Goal: Task Accomplishment & Management: Manage account settings

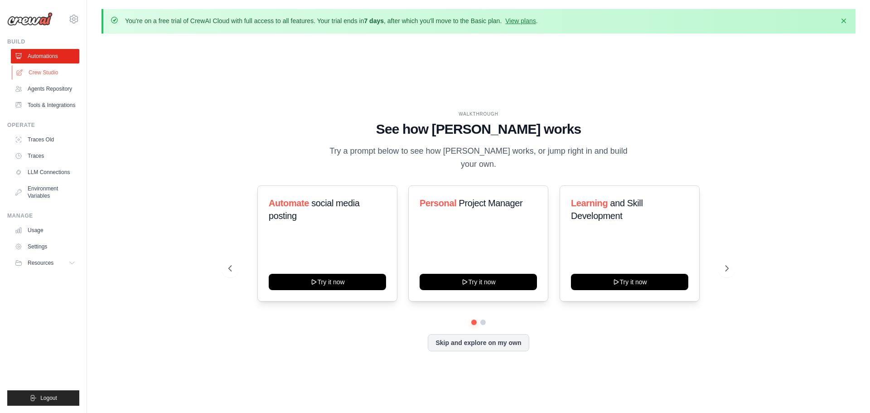
click at [51, 73] on link "Crew Studio" at bounding box center [46, 72] width 68 height 14
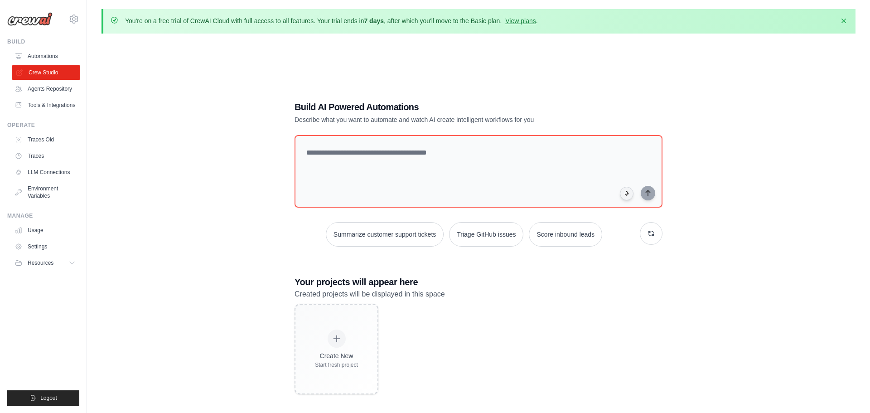
click at [56, 66] on link "Crew Studio" at bounding box center [46, 72] width 68 height 14
click at [51, 252] on link "Settings" at bounding box center [46, 246] width 68 height 14
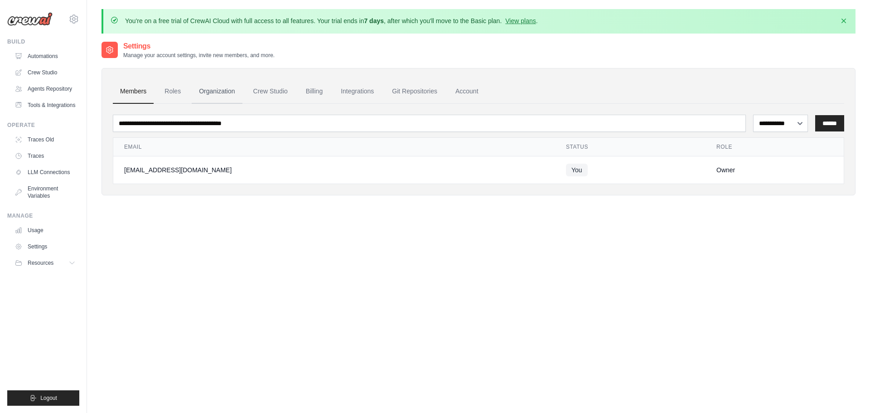
click at [194, 87] on link "Organization" at bounding box center [217, 91] width 50 height 24
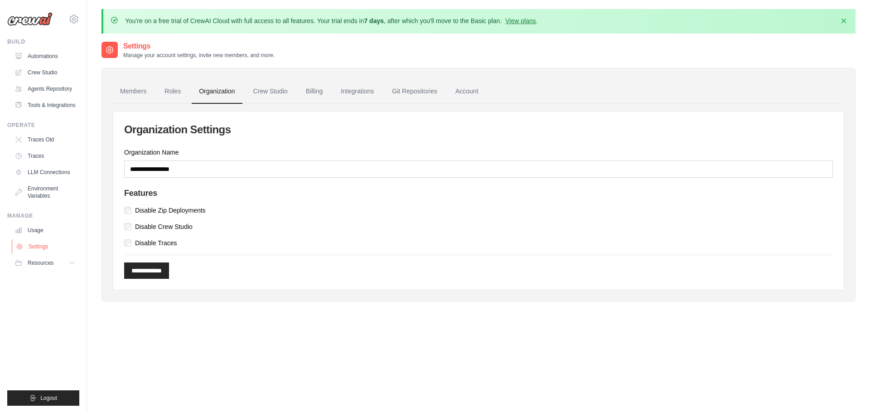
click at [45, 254] on link "Settings" at bounding box center [46, 246] width 68 height 14
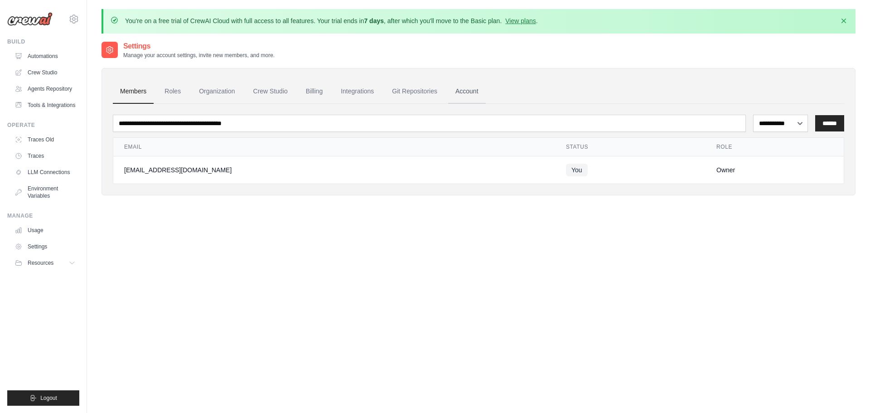
click at [467, 88] on link "Account" at bounding box center [467, 91] width 38 height 24
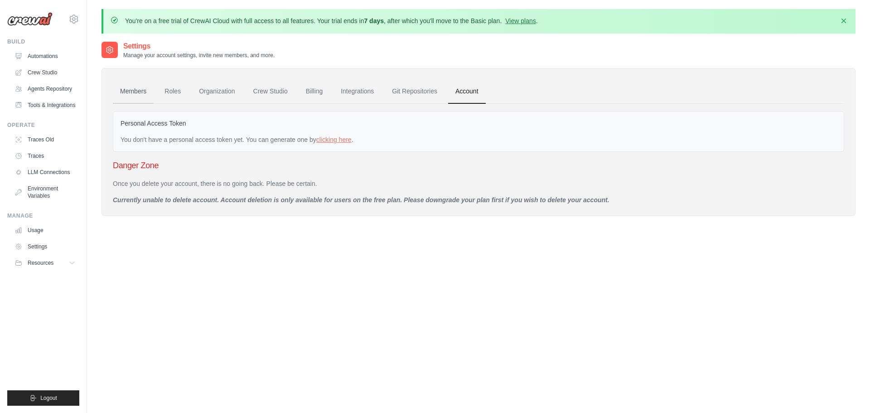
click at [130, 90] on link "Members" at bounding box center [133, 91] width 41 height 24
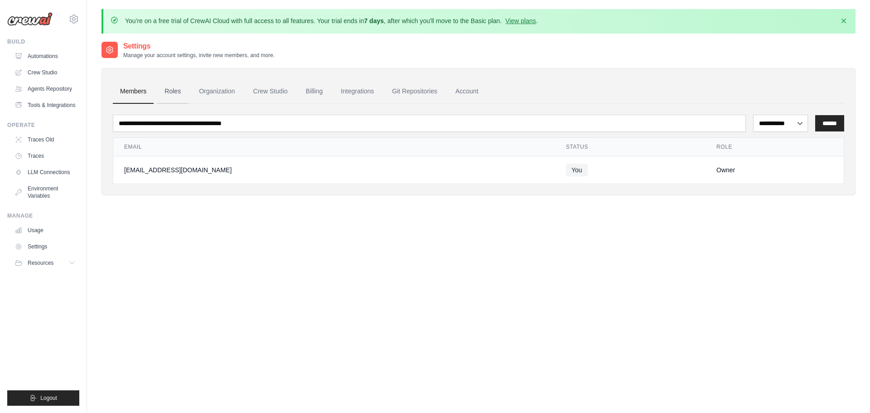
click at [184, 84] on link "Roles" at bounding box center [172, 91] width 31 height 24
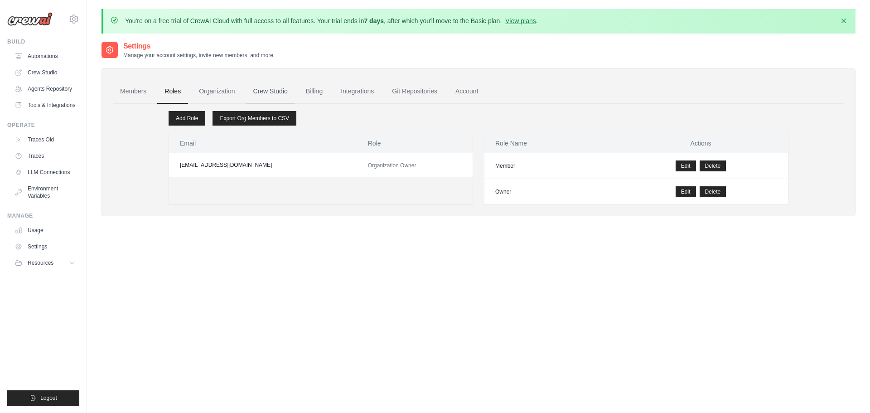
click at [265, 86] on link "Crew Studio" at bounding box center [270, 91] width 49 height 24
click at [260, 92] on link "Crew Studio" at bounding box center [270, 91] width 49 height 24
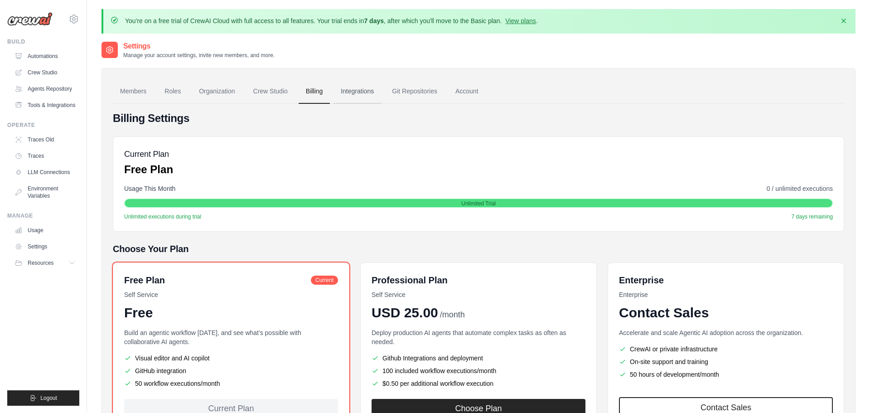
click at [358, 90] on link "Integrations" at bounding box center [357, 91] width 48 height 24
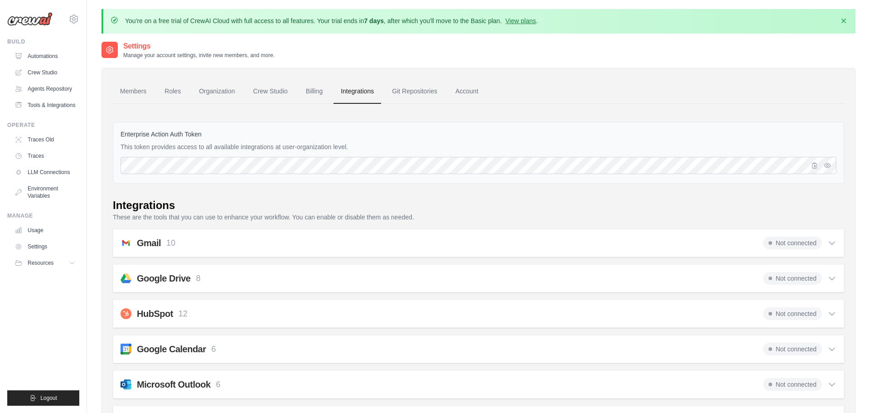
drag, startPoint x: 870, startPoint y: 144, endPoint x: 870, endPoint y: 202, distance: 57.5
click at [41, 236] on link "Usage" at bounding box center [46, 230] width 68 height 14
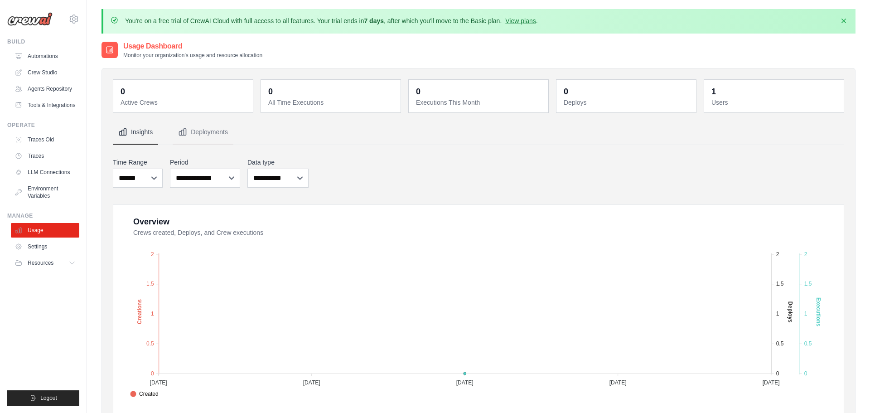
click at [744, 98] on dt "Users" at bounding box center [774, 102] width 127 height 9
click at [39, 55] on link "Automations" at bounding box center [46, 56] width 68 height 14
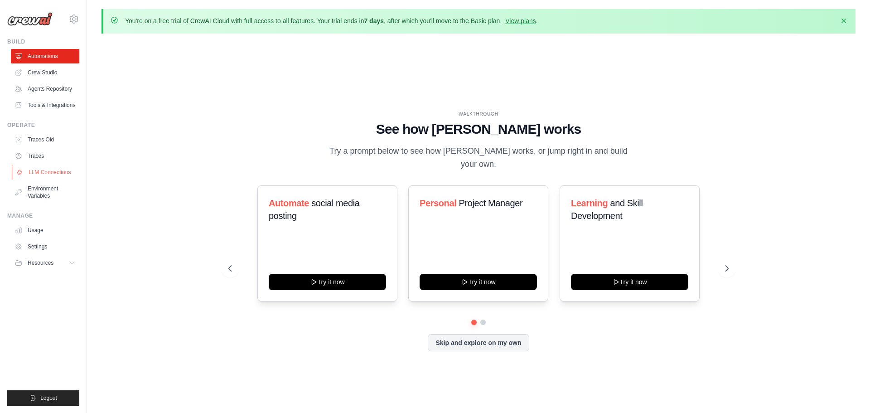
click at [44, 177] on link "LLM Connections" at bounding box center [46, 172] width 68 height 14
click at [49, 160] on link "Traces" at bounding box center [46, 156] width 68 height 14
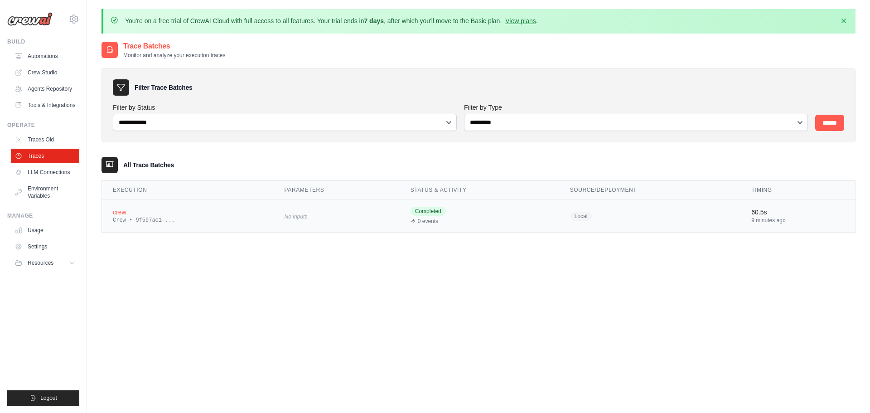
click at [189, 213] on div "crew" at bounding box center [188, 212] width 150 height 9
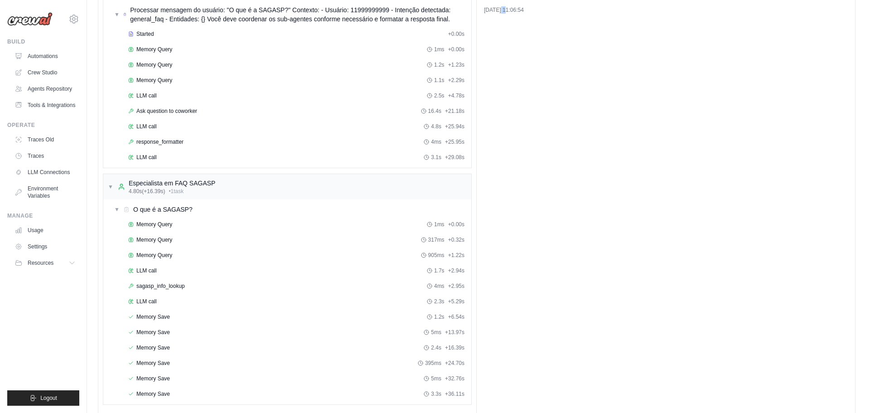
drag, startPoint x: 502, startPoint y: 278, endPoint x: 506, endPoint y: 421, distance: 143.2
click at [506, 412] on html "[EMAIL_ADDRESS][DOMAIN_NAME] Settings Build Automations" at bounding box center [435, 159] width 870 height 546
